Goal: Task Accomplishment & Management: Complete application form

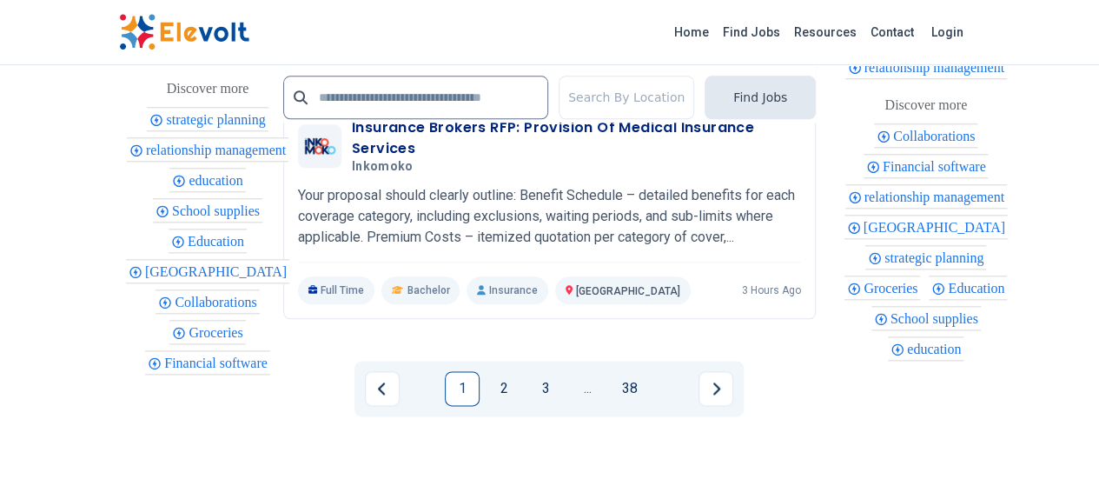
scroll to position [4224, 0]
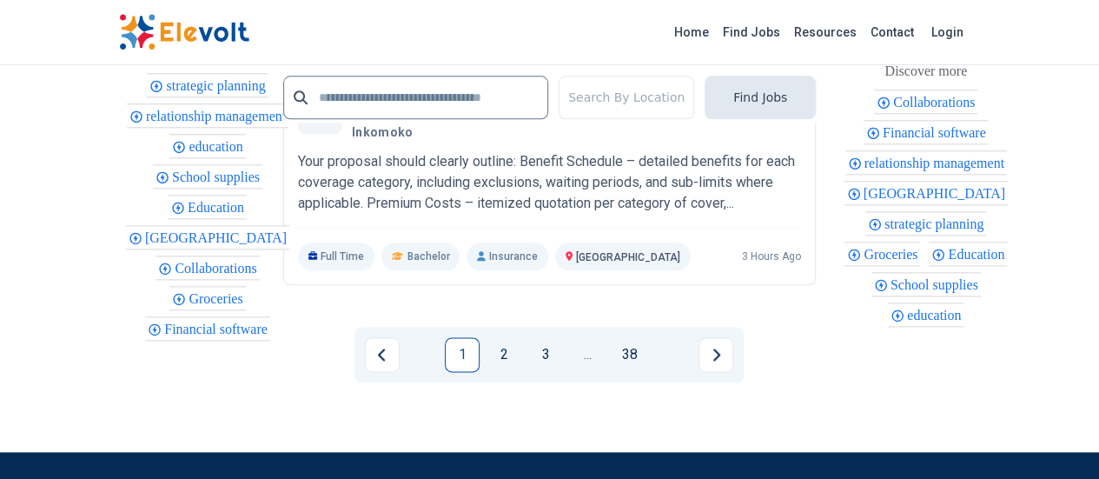
click at [471, 337] on link "1" at bounding box center [462, 354] width 35 height 35
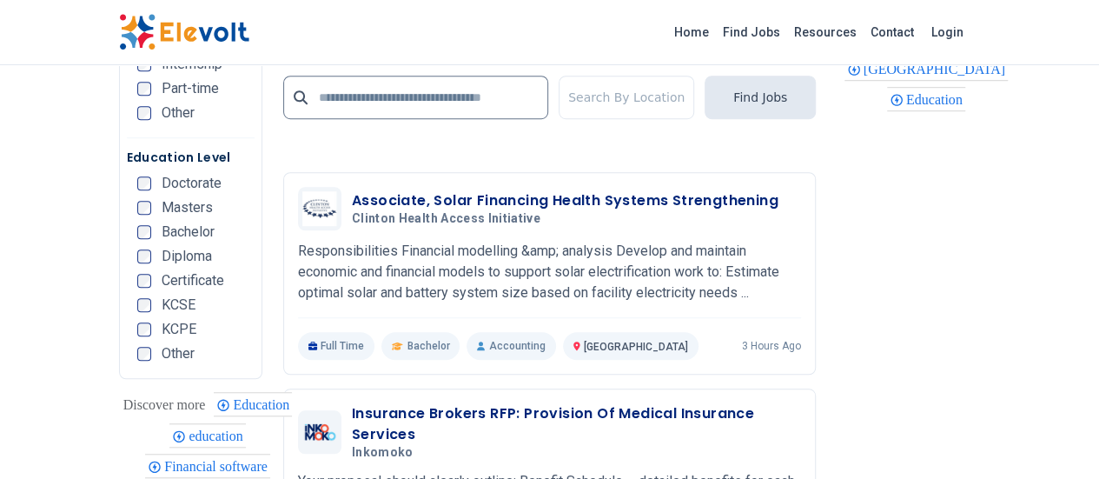
scroll to position [3928, 0]
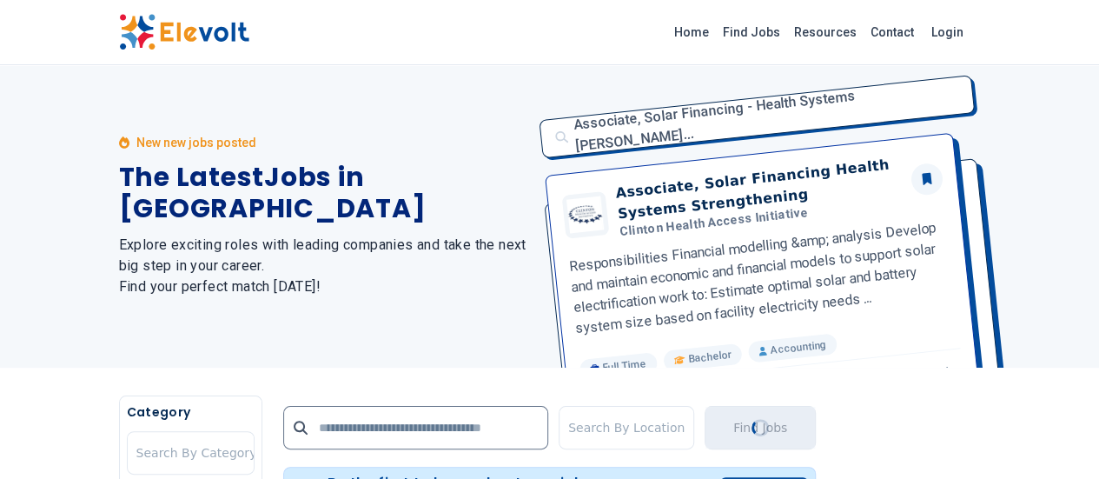
scroll to position [0, 0]
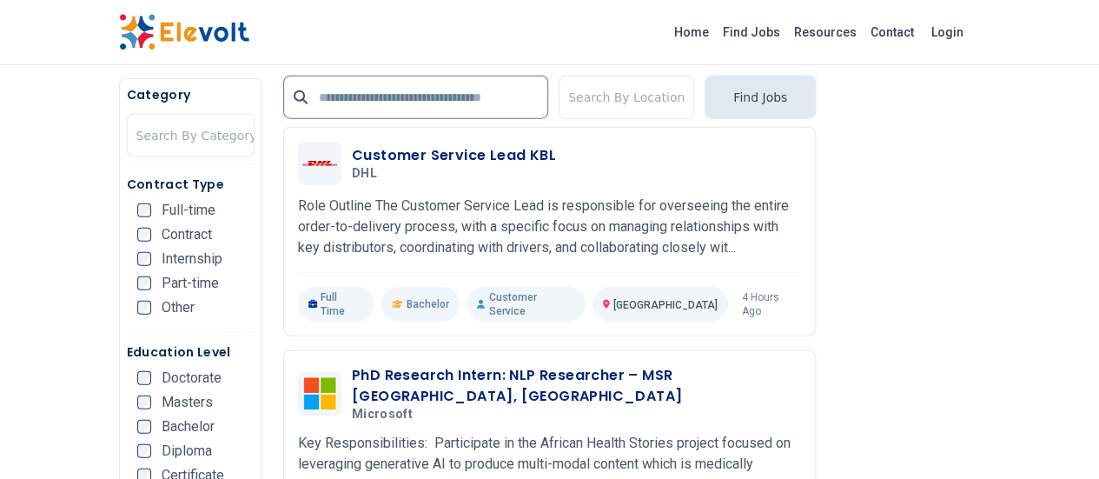
scroll to position [1982, 0]
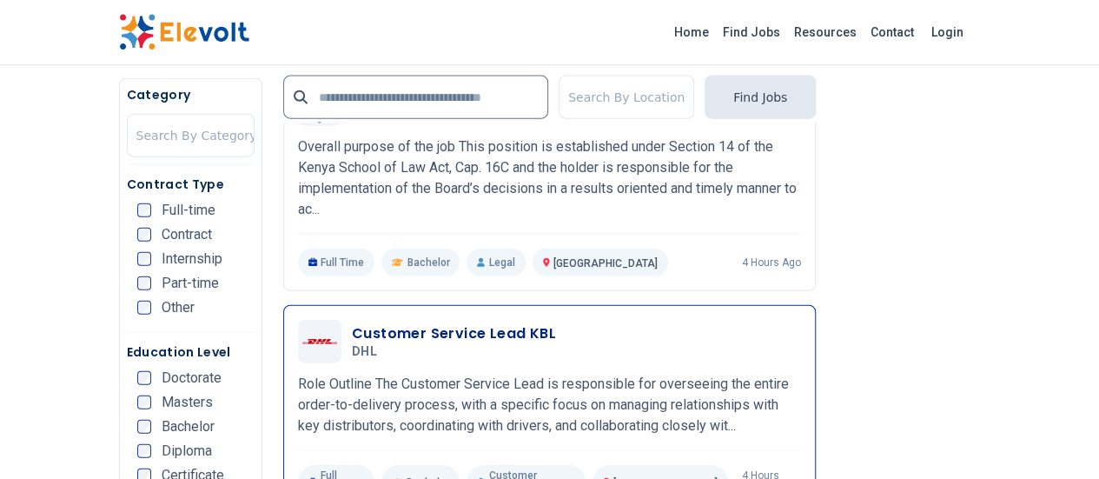
click at [395, 374] on p "Role Outline The Customer Service Lead is responsible for overseeing the entire…" at bounding box center [549, 405] width 503 height 63
